Goal: Task Accomplishment & Management: Manage account settings

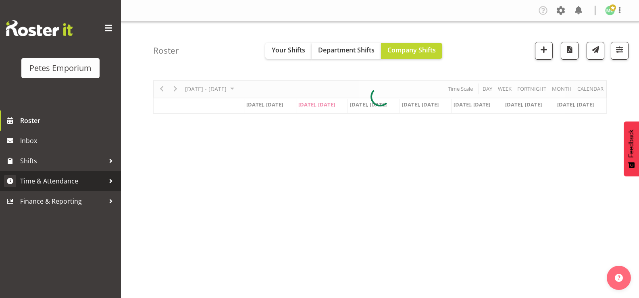
click at [72, 182] on span "Time & Attendance" at bounding box center [62, 181] width 85 height 12
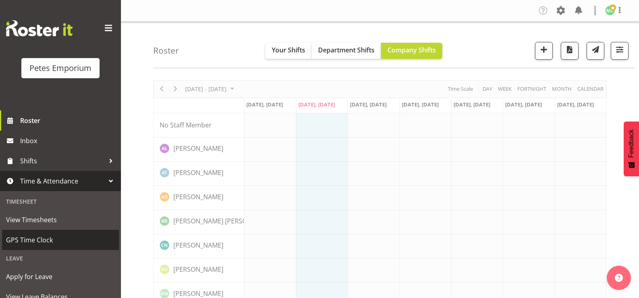
click at [53, 243] on span "GPS Time Clock" at bounding box center [60, 240] width 109 height 12
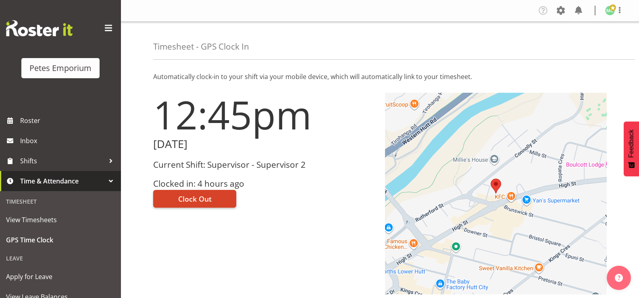
click at [217, 198] on button "Clock Out" at bounding box center [194, 199] width 83 height 18
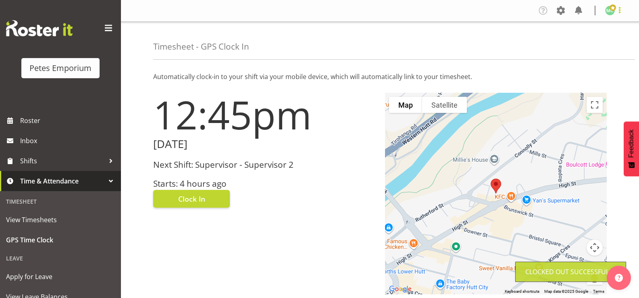
click at [615, 14] on span at bounding box center [620, 10] width 10 height 10
click at [604, 42] on link "Log Out" at bounding box center [585, 42] width 77 height 15
